Goal: Task Accomplishment & Management: Use online tool/utility

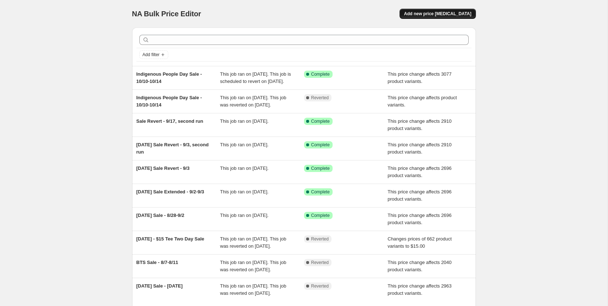
click at [439, 16] on span "Add new price [MEDICAL_DATA]" at bounding box center [437, 14] width 67 height 6
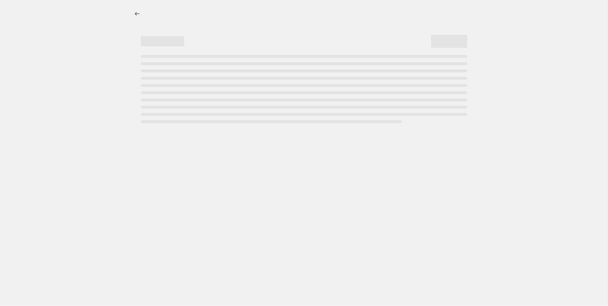
select select "percentage"
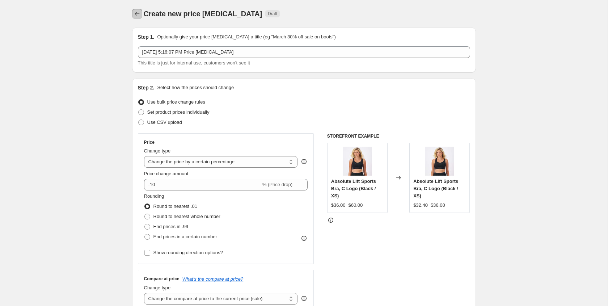
click at [134, 13] on icon "Price change jobs" at bounding box center [137, 13] width 7 height 7
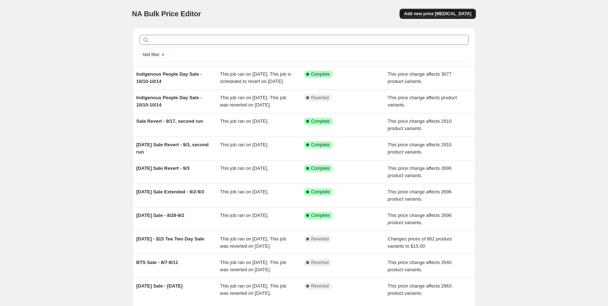
click at [436, 10] on button "Add new price change job" at bounding box center [437, 14] width 76 height 10
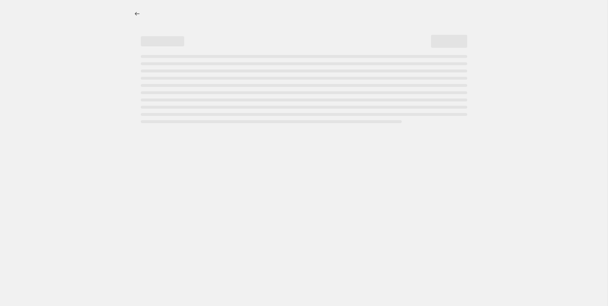
select select "percentage"
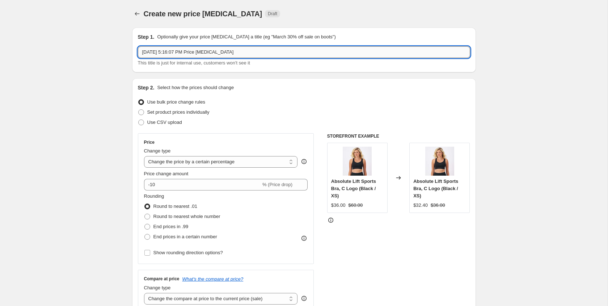
click at [287, 53] on input "Oct 10, 2025, 5:16:07 PM Price change job" at bounding box center [304, 52] width 332 height 12
type input "1"
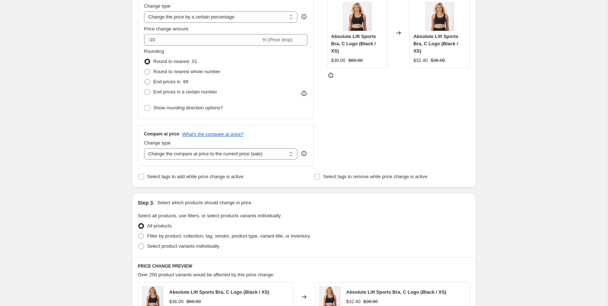
scroll to position [103, 0]
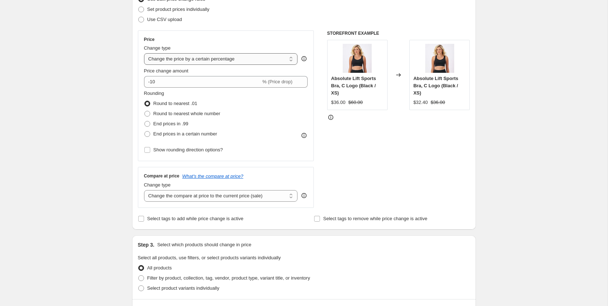
click at [207, 57] on select "Change the price to a certain amount Change the price by a certain amount Chang…" at bounding box center [221, 59] width 154 height 12
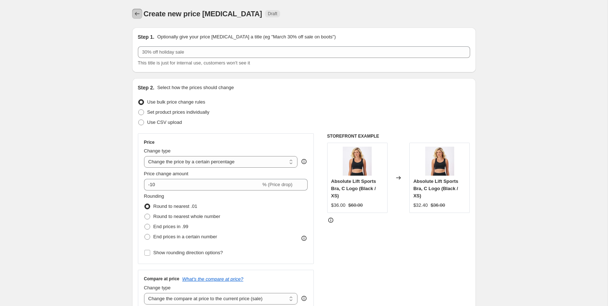
click at [134, 13] on icon "Price change jobs" at bounding box center [137, 13] width 7 height 7
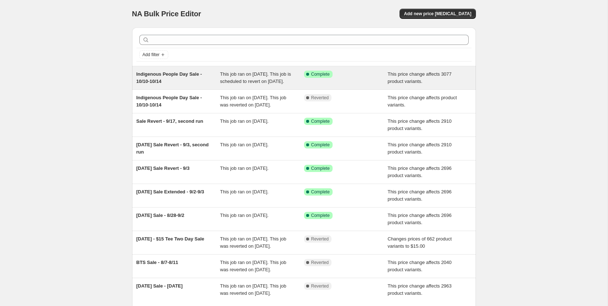
click at [178, 84] on div "Indigenous People Day Sale - 10/10-10/14" at bounding box center [178, 78] width 84 height 14
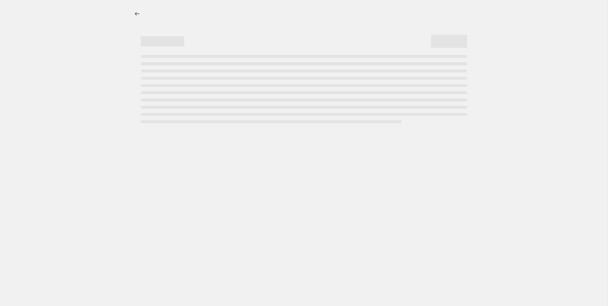
select select "pcap"
select select "no_change"
select select "tag"
select select "not_equal"
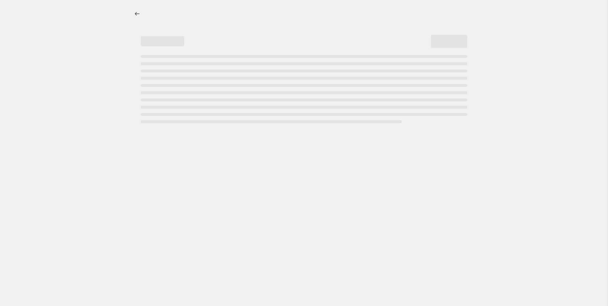
select select "tag"
select select "not_equal"
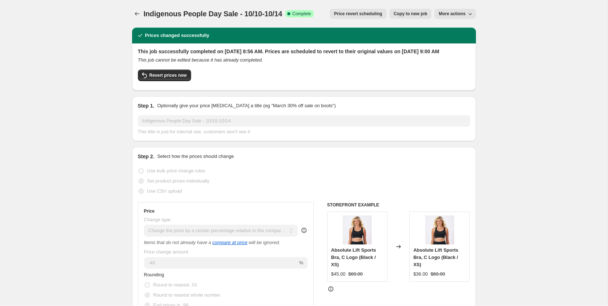
click at [462, 14] on span "More actions" at bounding box center [452, 14] width 27 height 6
click at [408, 16] on span "Copy to new job" at bounding box center [411, 14] width 34 height 6
select select "pcap"
select select "no_change"
select select "tag"
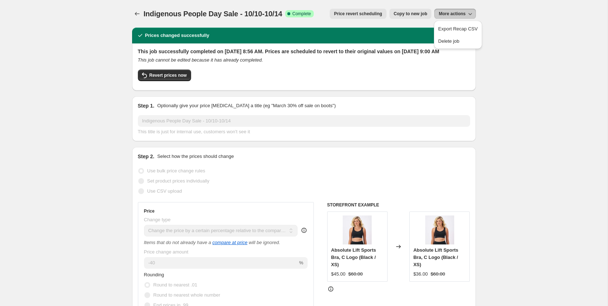
select select "tag"
select select "not_equal"
select select "tag"
select select "not_equal"
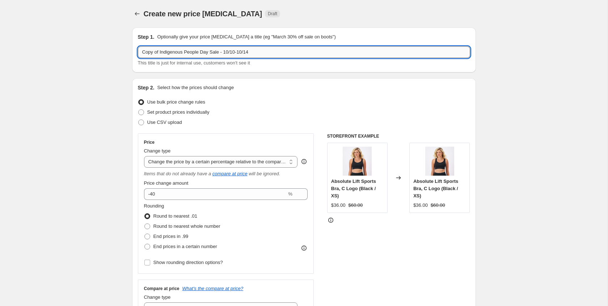
click at [237, 52] on input "Copy of Indigenous People Day Sale - 10/10-10/14" at bounding box center [304, 52] width 332 height 12
drag, startPoint x: 161, startPoint y: 51, endPoint x: 62, endPoint y: 46, distance: 98.6
click at [253, 55] on input "Indigenous People Day Sale - 10/10-10/14" at bounding box center [304, 52] width 332 height 12
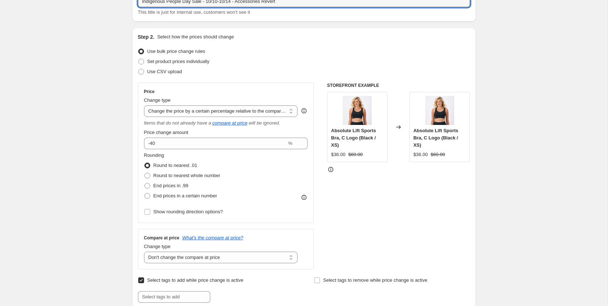
scroll to position [51, 0]
type input "Indigenous People Day Sale - 10/10-10/14 - Accessories Revert"
click at [173, 137] on input "-40" at bounding box center [215, 143] width 143 height 12
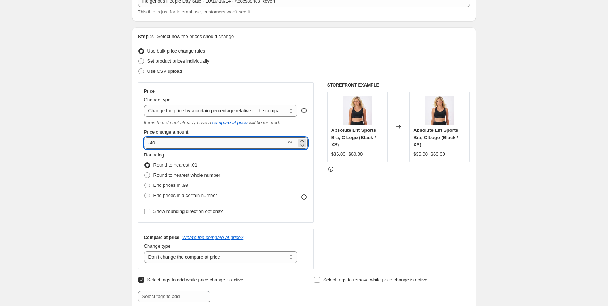
click at [173, 137] on input "-40" at bounding box center [215, 143] width 143 height 12
click at [174, 141] on input "-40" at bounding box center [215, 143] width 143 height 12
type input "-4"
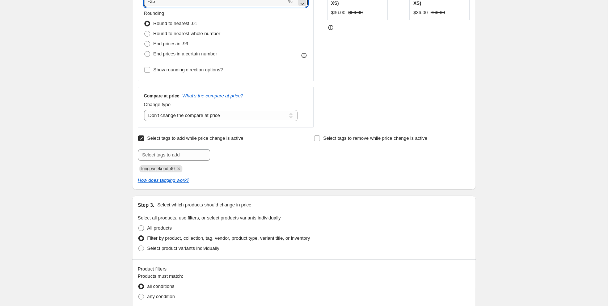
scroll to position [194, 0]
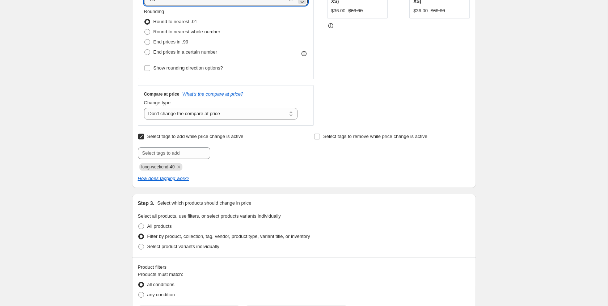
type input "-25"
click at [142, 138] on input "Select tags to add while price change is active" at bounding box center [141, 137] width 6 height 6
checkbox input "false"
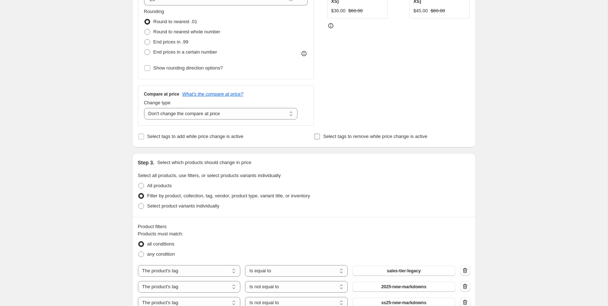
click at [314, 137] on input "Select tags to remove while price change is active" at bounding box center [317, 137] width 6 height 6
checkbox input "true"
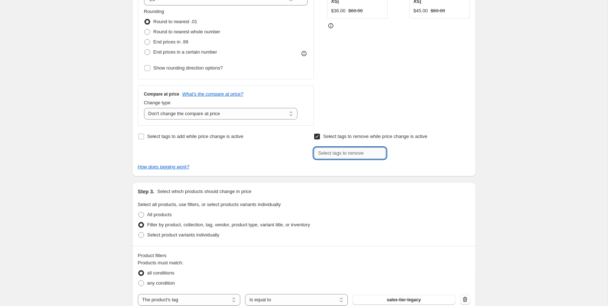
click at [343, 150] on input "text" at bounding box center [350, 153] width 72 height 12
type input "long-weekend-40"
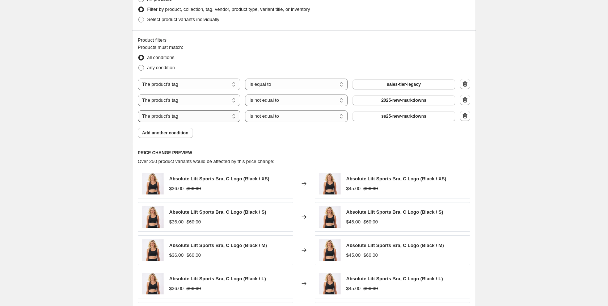
scroll to position [427, 0]
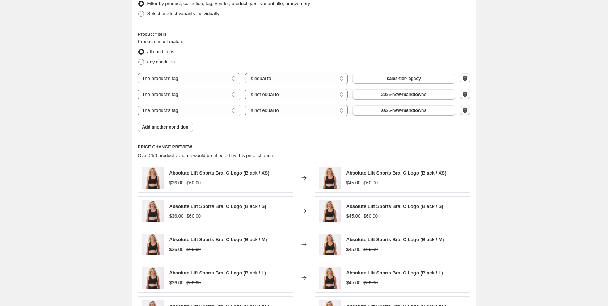
click at [469, 110] on button "button" at bounding box center [465, 110] width 10 height 10
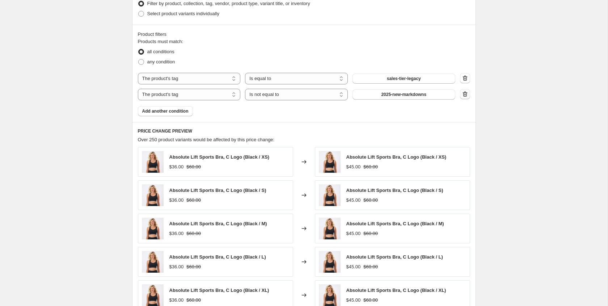
click at [466, 94] on icon "button" at bounding box center [464, 93] width 7 height 7
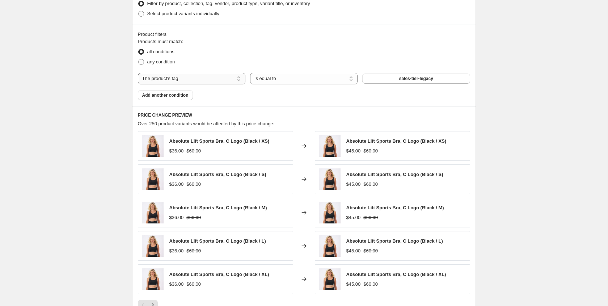
click at [171, 76] on select "The product The product's collection The product's tag The product's vendor The…" at bounding box center [191, 79] width 107 height 12
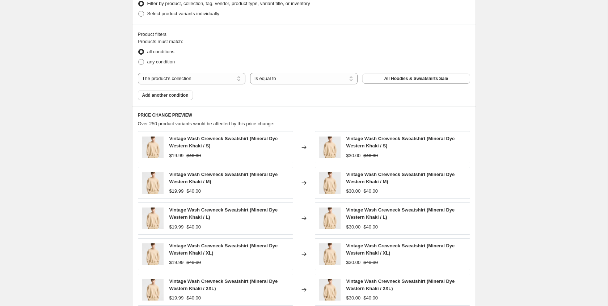
click at [398, 79] on span "All Hoodies & Sweatshirts Sale" at bounding box center [416, 79] width 64 height 6
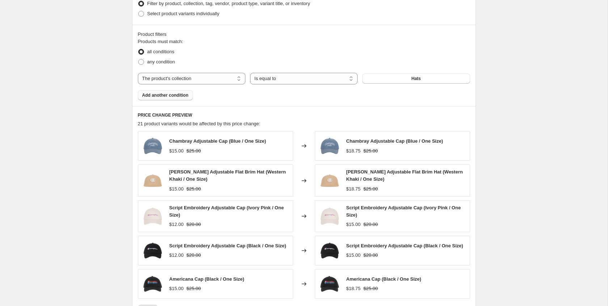
click at [182, 97] on span "Add another condition" at bounding box center [165, 95] width 46 height 6
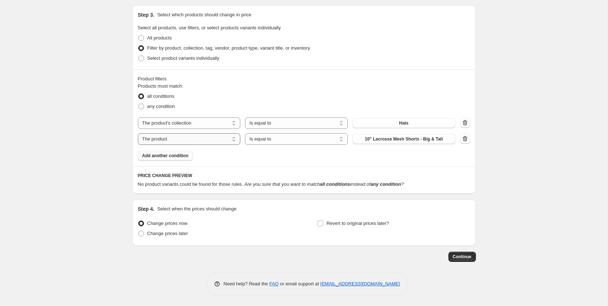
scroll to position [382, 0]
click at [201, 138] on select "The product The product's collection The product's tag The product's vendor The…" at bounding box center [189, 139] width 103 height 12
click at [189, 122] on select "The product The product's collection The product's tag The product's vendor The…" at bounding box center [189, 123] width 103 height 12
select select "vendor"
click at [420, 123] on button "Authentic" at bounding box center [403, 123] width 103 height 10
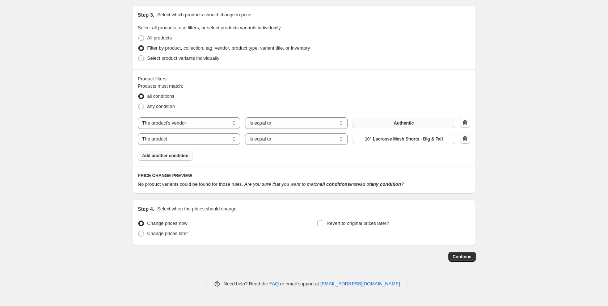
scroll to position [0, 0]
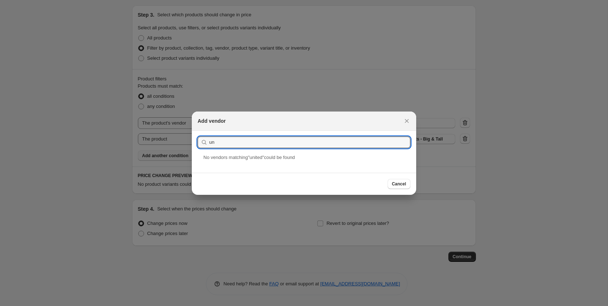
type input "u"
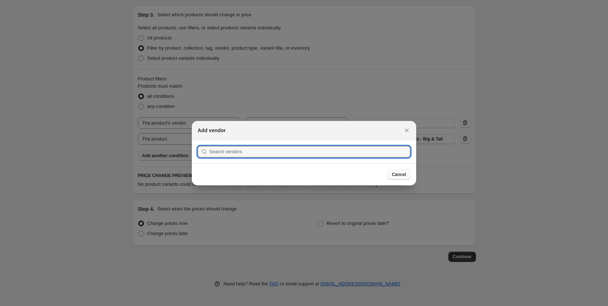
click at [408, 176] on button "Cancel" at bounding box center [398, 174] width 23 height 10
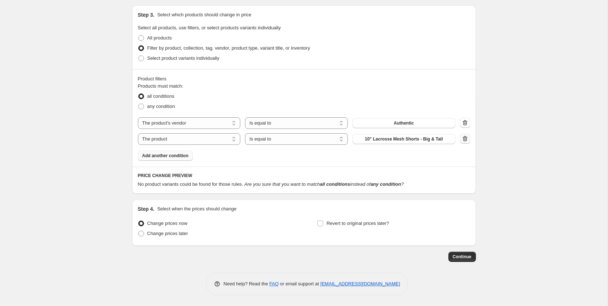
click at [466, 137] on icon "button" at bounding box center [464, 138] width 7 height 7
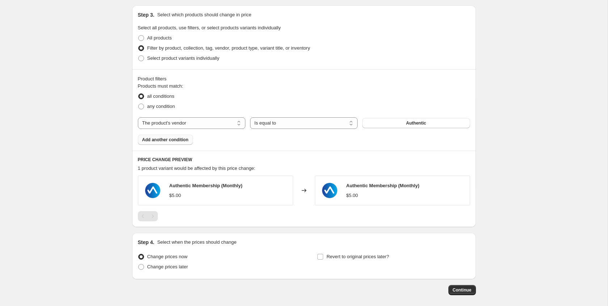
click at [420, 123] on span "Authentic" at bounding box center [416, 123] width 20 height 6
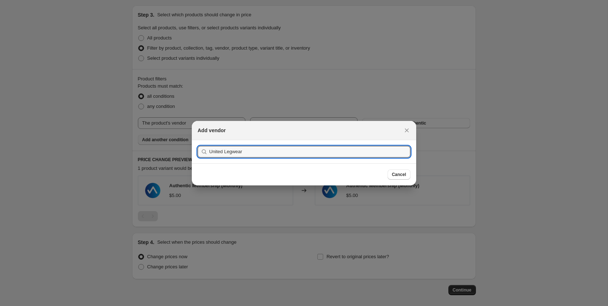
type input "United Legwear"
click at [198, 140] on button "Submit" at bounding box center [208, 144] width 21 height 8
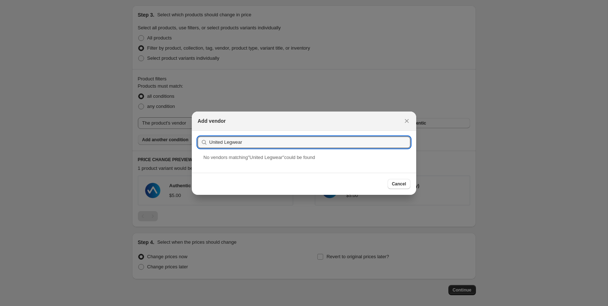
click at [198, 131] on button "Submit" at bounding box center [208, 135] width 21 height 8
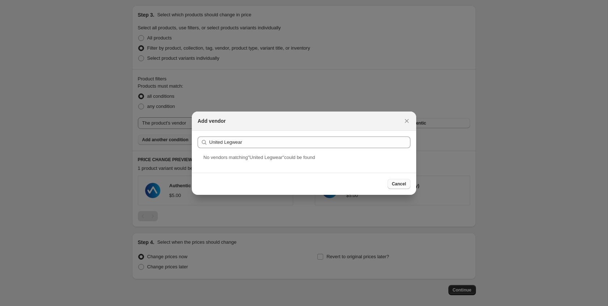
click at [395, 184] on span "Cancel" at bounding box center [399, 184] width 14 height 6
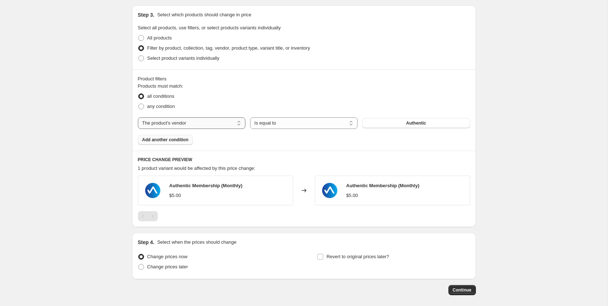
click at [189, 123] on select "The product The product's collection The product's tag The product's vendor The…" at bounding box center [191, 123] width 107 height 12
select select "product_type"
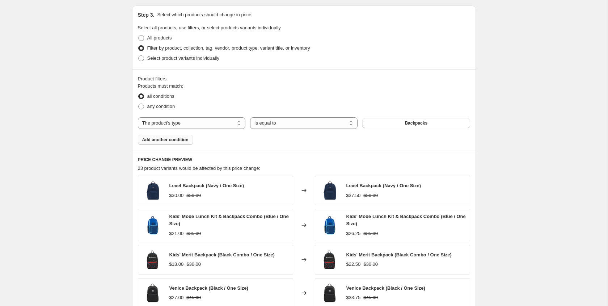
click at [408, 123] on span "Backpacks" at bounding box center [415, 123] width 23 height 6
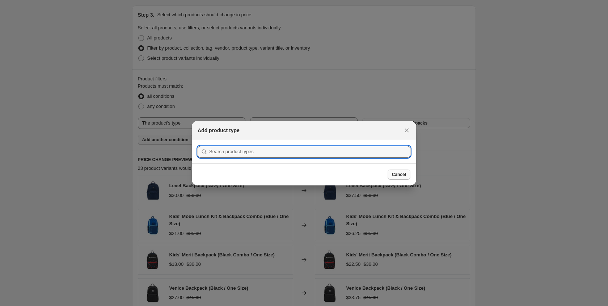
click at [397, 171] on button "Cancel" at bounding box center [398, 174] width 23 height 10
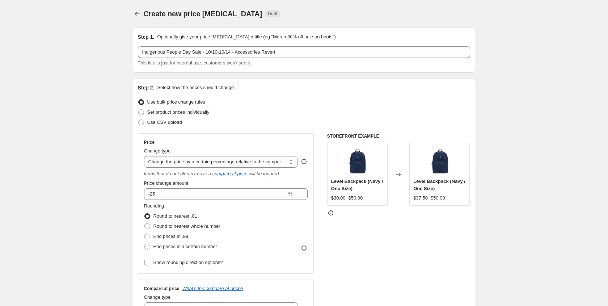
scroll to position [382, 0]
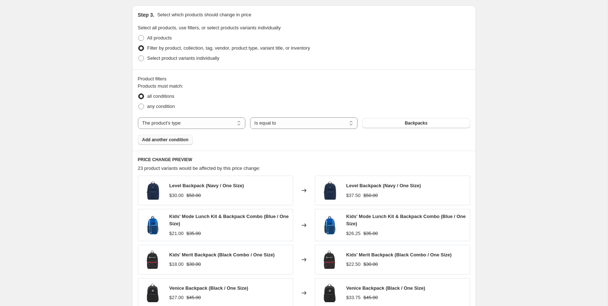
click at [158, 140] on span "Add another condition" at bounding box center [165, 140] width 46 height 6
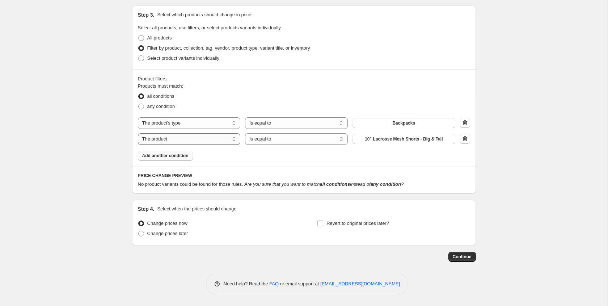
click at [211, 137] on select "The product The product's collection The product's tag The product's vendor The…" at bounding box center [189, 139] width 103 height 12
select select "product_type"
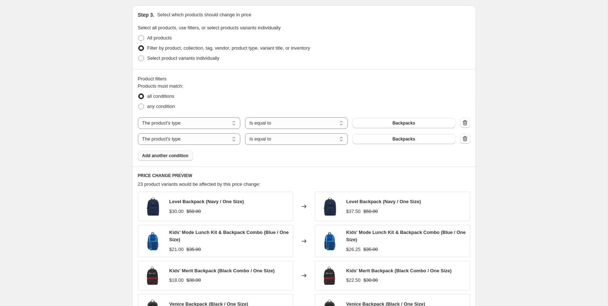
click at [412, 138] on span "Backpacks" at bounding box center [403, 139] width 23 height 6
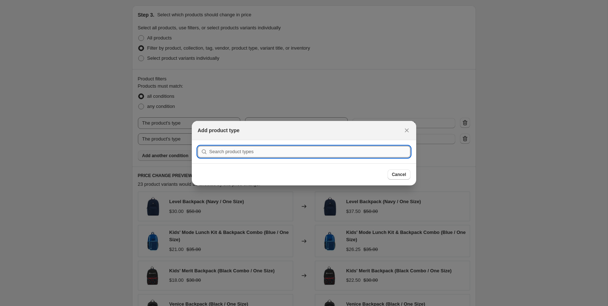
click at [304, 156] on input ":ra8:" at bounding box center [309, 152] width 201 height 12
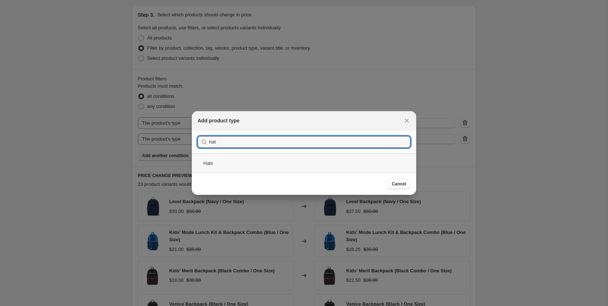
type input "hat"
click at [249, 169] on div "Hats" at bounding box center [304, 162] width 224 height 19
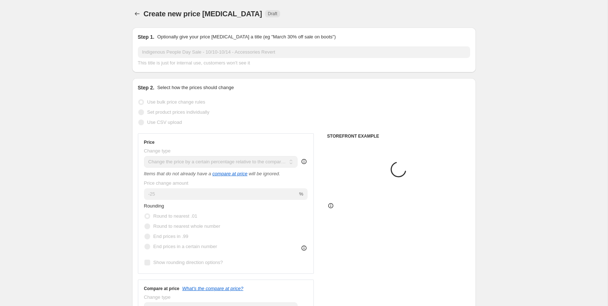
scroll to position [382, 0]
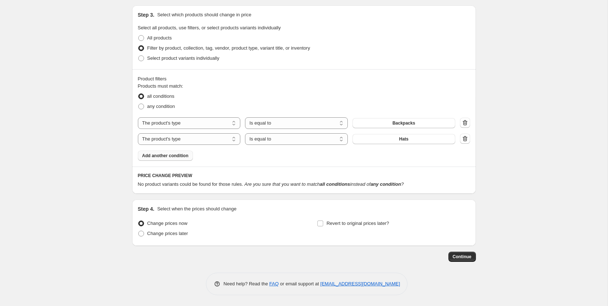
click at [182, 157] on span "Add another condition" at bounding box center [165, 156] width 46 height 6
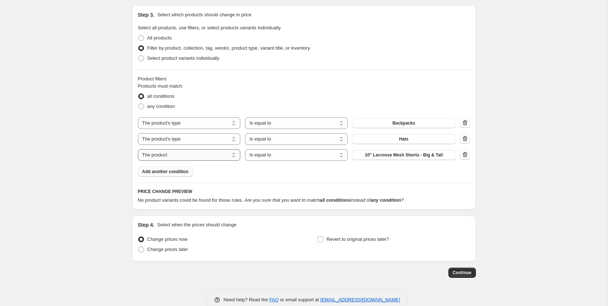
click at [177, 155] on select "The product The product's collection The product's tag The product's vendor The…" at bounding box center [189, 155] width 103 height 12
select select "product_type"
click at [388, 157] on button "Backpacks" at bounding box center [403, 155] width 103 height 10
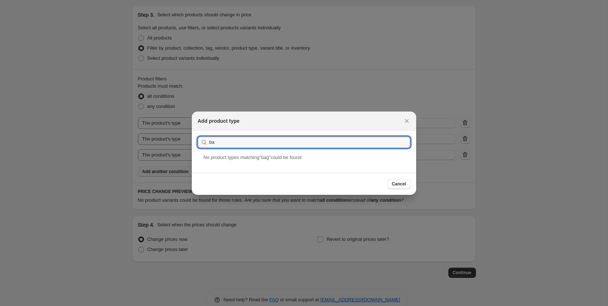
type input "b"
type input "tote"
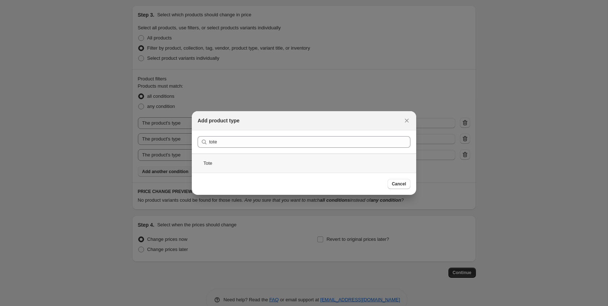
click at [271, 162] on div "Tote" at bounding box center [304, 162] width 224 height 19
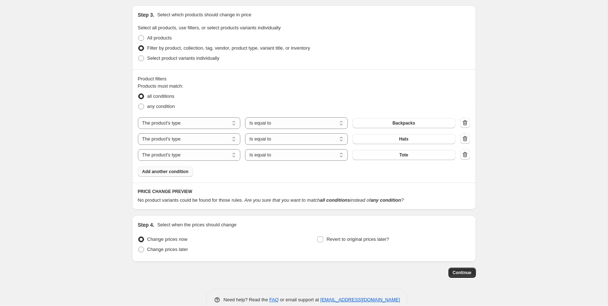
click at [171, 172] on span "Add another condition" at bounding box center [165, 172] width 46 height 6
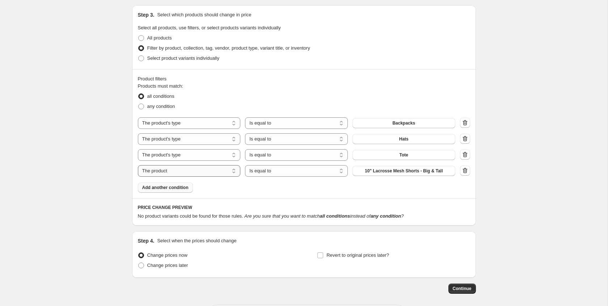
click at [183, 171] on select "The product The product's collection The product's tag The product's vendor The…" at bounding box center [189, 171] width 103 height 12
select select "product_type"
click at [384, 171] on button "Backpacks" at bounding box center [403, 171] width 103 height 10
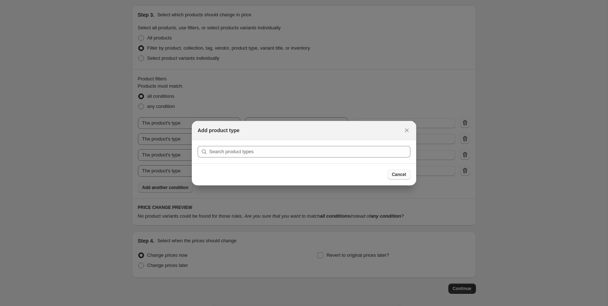
click at [396, 169] on button "Cancel" at bounding box center [398, 174] width 23 height 10
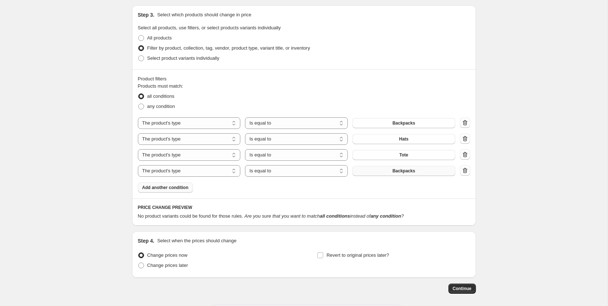
click at [402, 169] on span "Backpacks" at bounding box center [403, 171] width 23 height 6
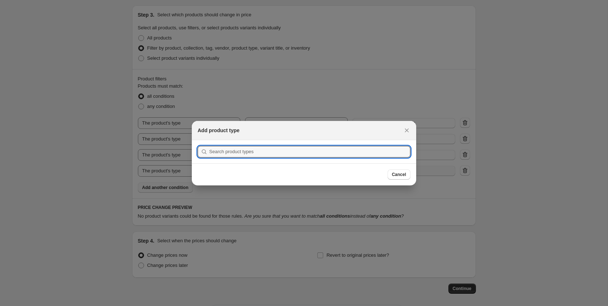
scroll to position [0, 0]
type input "b"
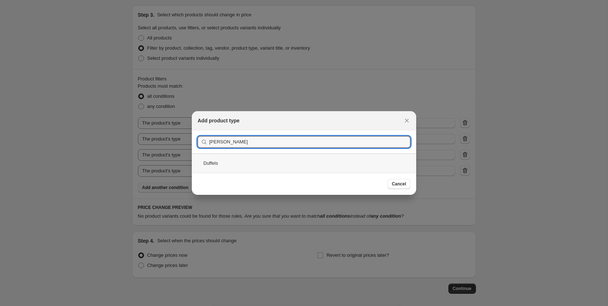
type input "duffe"
click at [224, 163] on div "Duffels" at bounding box center [304, 162] width 224 height 19
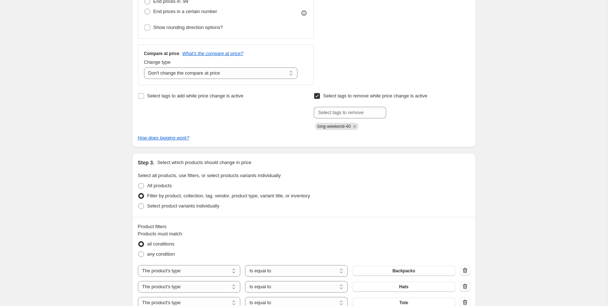
scroll to position [414, 0]
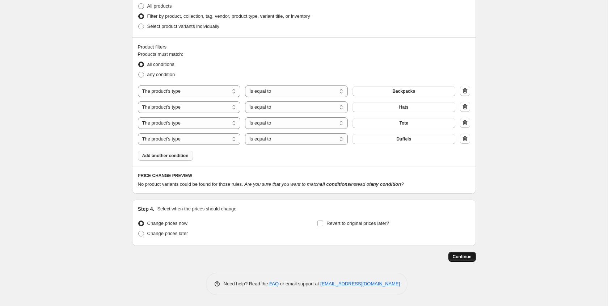
click at [463, 255] on span "Continue" at bounding box center [462, 257] width 19 height 6
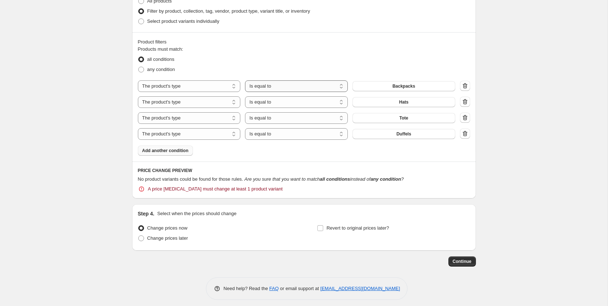
scroll to position [461, 0]
click at [162, 65] on span "any condition" at bounding box center [161, 67] width 28 height 5
click at [139, 65] on input "any condition" at bounding box center [138, 65] width 0 height 0
radio input "true"
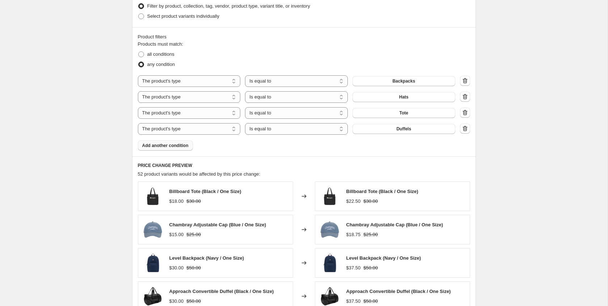
scroll to position [597, 0]
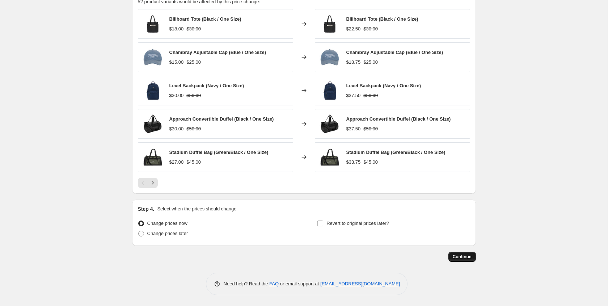
click at [454, 254] on button "Continue" at bounding box center [461, 256] width 27 height 10
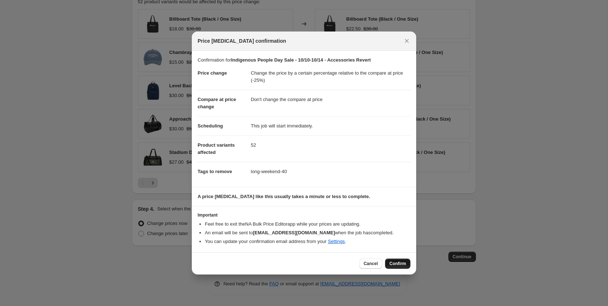
click at [397, 262] on span "Confirm" at bounding box center [397, 263] width 17 height 6
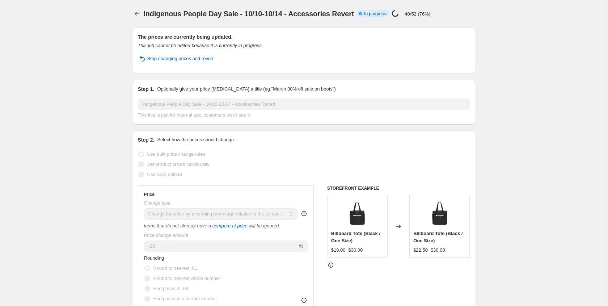
select select "pcap"
select select "no_change"
select select "product_type"
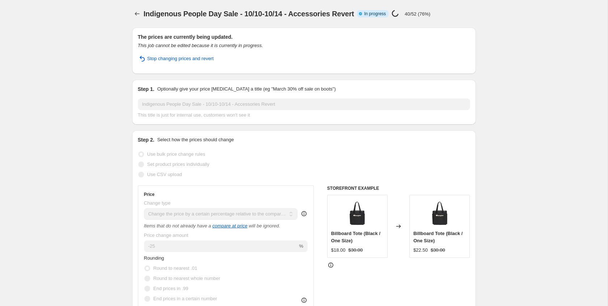
select select "product_type"
